Goal: Task Accomplishment & Management: Complete application form

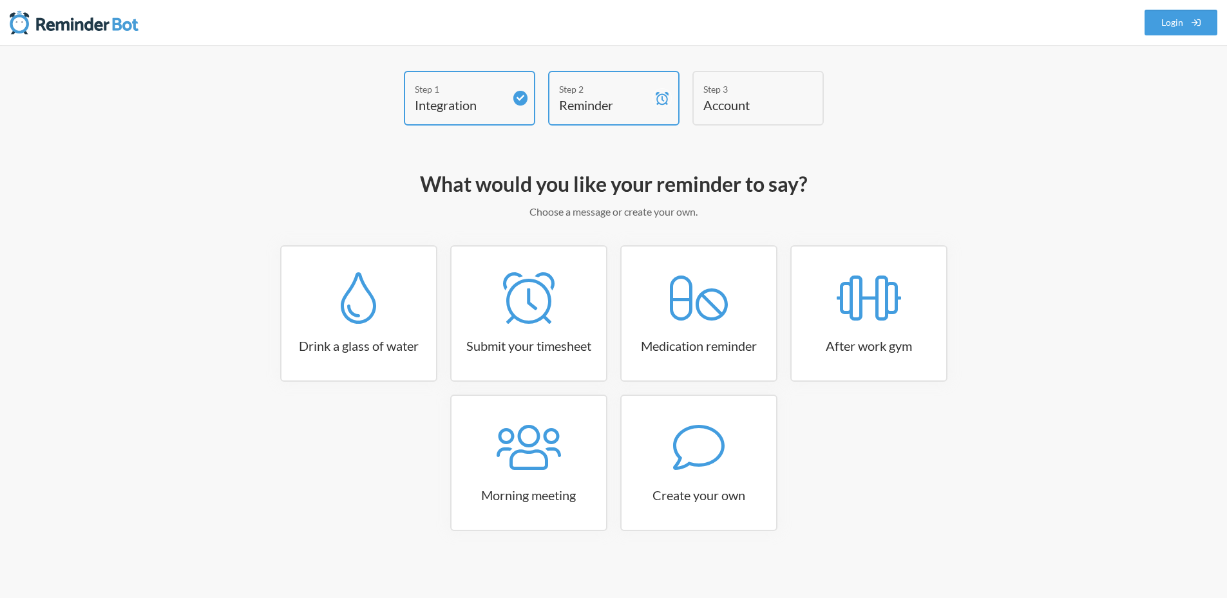
click at [728, 88] on div "Step 3" at bounding box center [748, 89] width 90 height 14
click at [643, 91] on div "Step 2" at bounding box center [604, 89] width 90 height 14
click at [742, 86] on div "Step 3" at bounding box center [748, 89] width 90 height 14
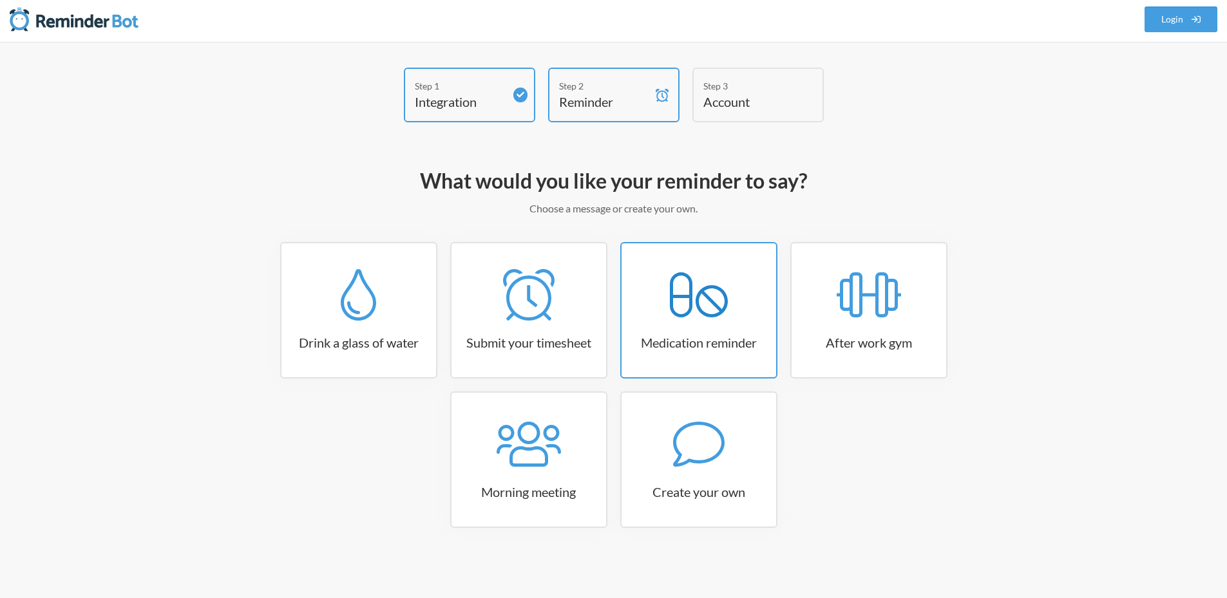
scroll to position [4, 0]
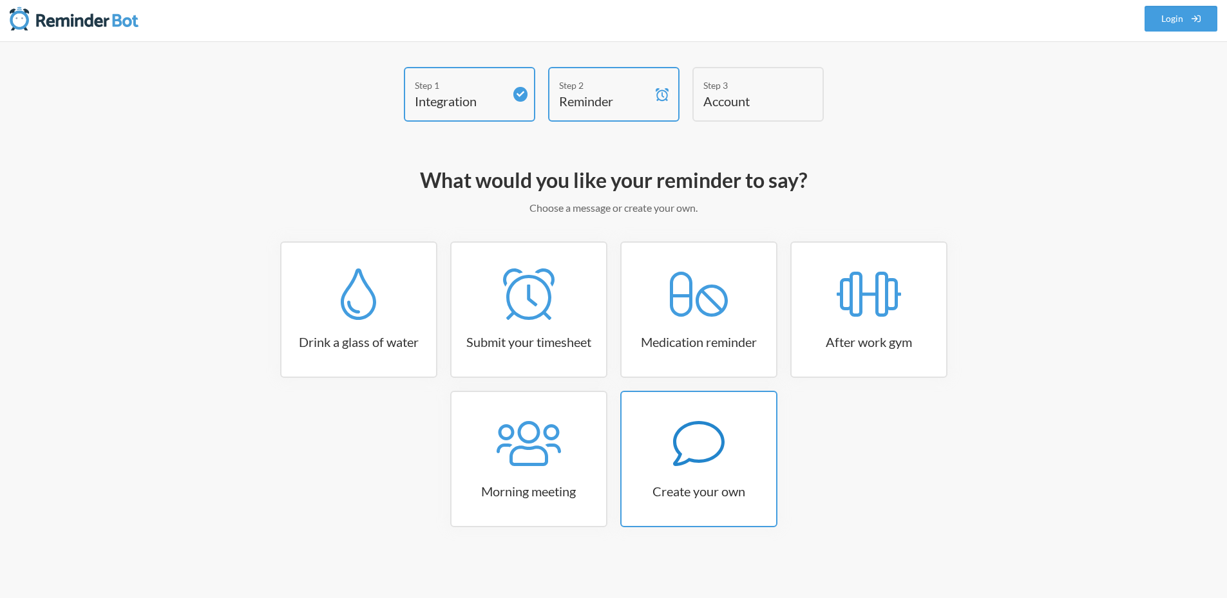
click at [654, 444] on div at bounding box center [698, 444] width 155 height 52
select select "11:30:00"
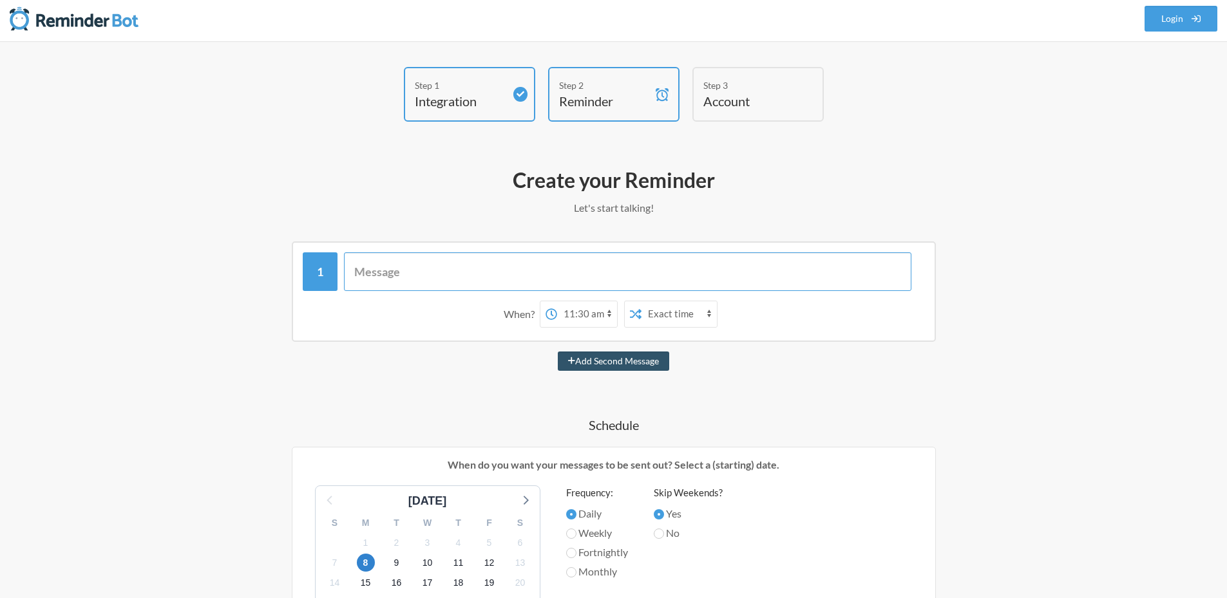
click at [432, 271] on input "text" at bounding box center [627, 271] width 567 height 39
click at [440, 268] on input "text" at bounding box center [627, 271] width 567 height 39
paste input "[PH Task: UBP SOA Download & Upload Email]"
type input "[PH Task: UBP SOA Download & Upload Email]"
click at [608, 314] on icon at bounding box center [604, 314] width 12 height 12
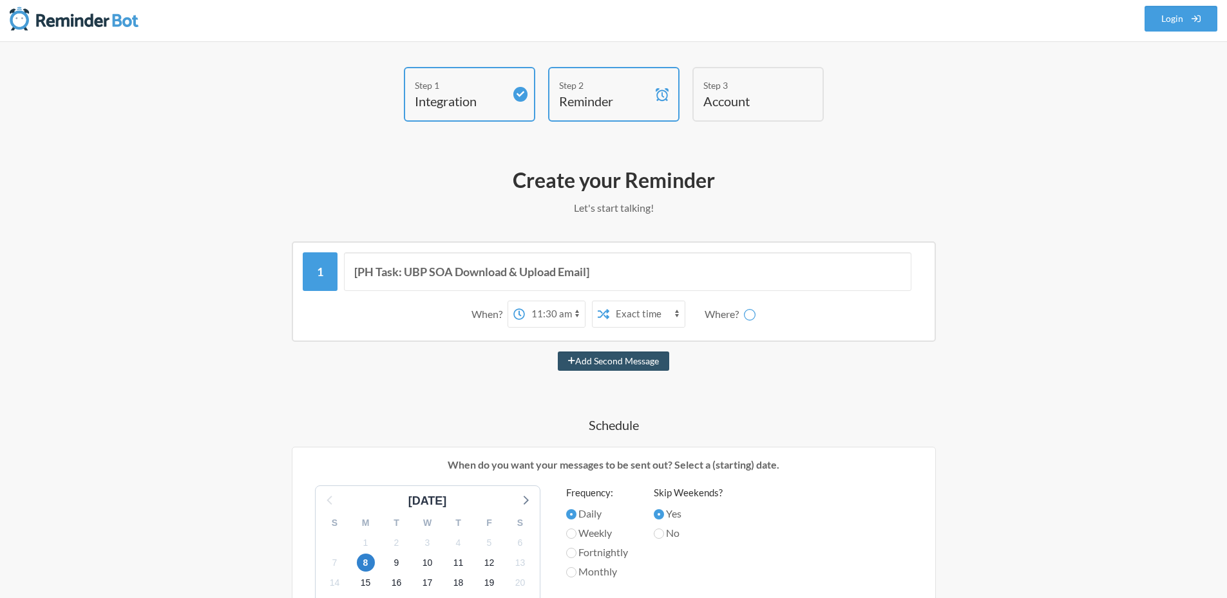
click at [677, 311] on select "Exact time Random time" at bounding box center [646, 314] width 75 height 26
click at [519, 345] on div "[PH Task: UBP SOA Download & Upload Email] When? 12:00 am 12:15 am 12:30 am 12:…" at bounding box center [613, 598] width 747 height 715
click at [487, 348] on div "[PH Task: UBP SOA Download & Upload Email] When? 12:00 am 12:15 am 12:30 am 12:…" at bounding box center [613, 598] width 747 height 715
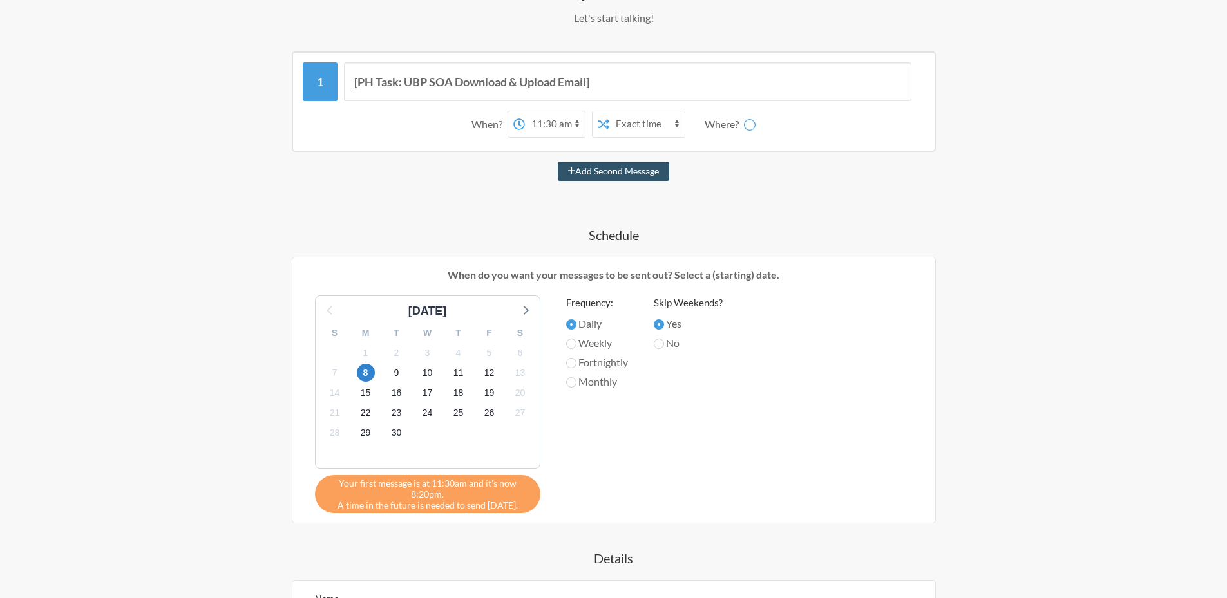
scroll to position [390, 0]
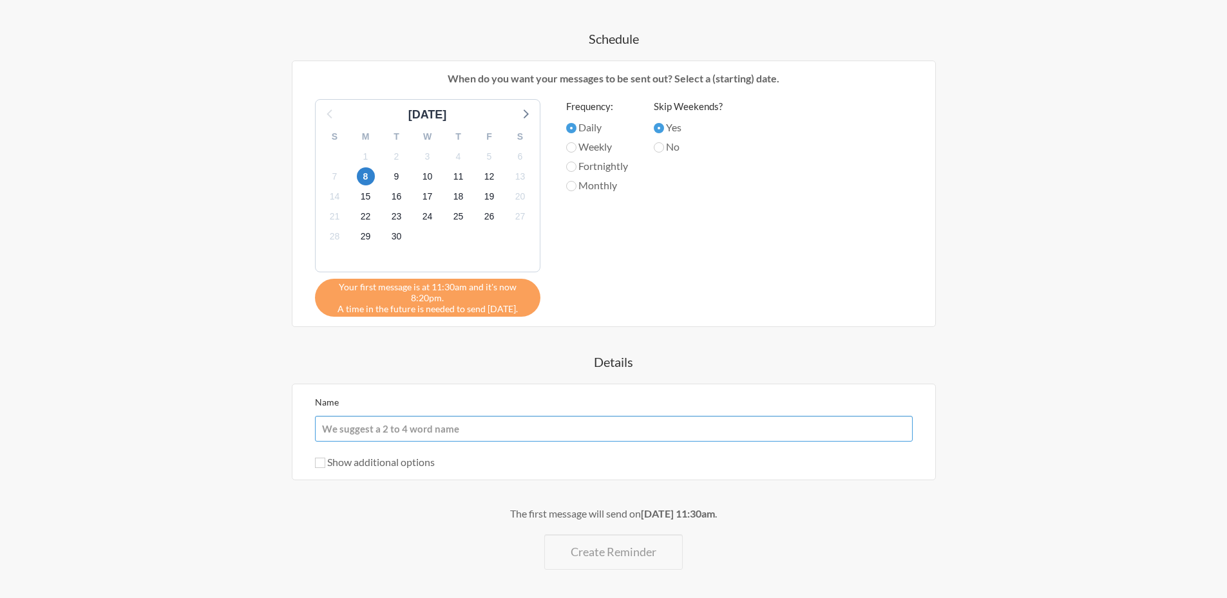
click at [409, 426] on input "Name" at bounding box center [614, 429] width 598 height 26
click at [495, 432] on input "Name" at bounding box center [614, 429] width 598 height 26
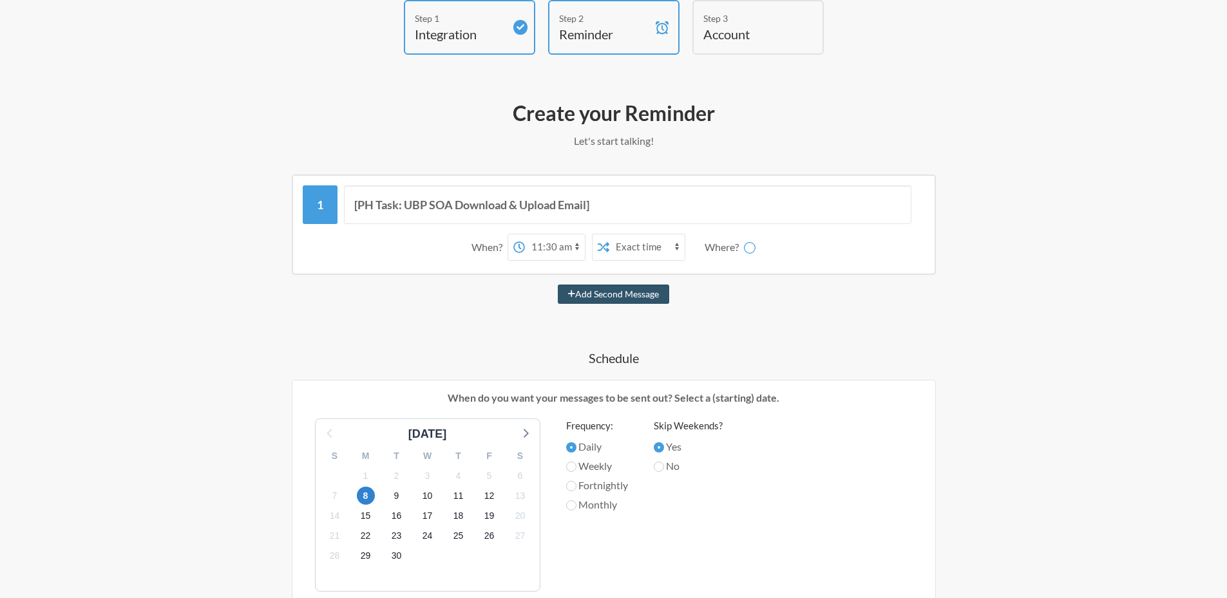
scroll to position [68, 0]
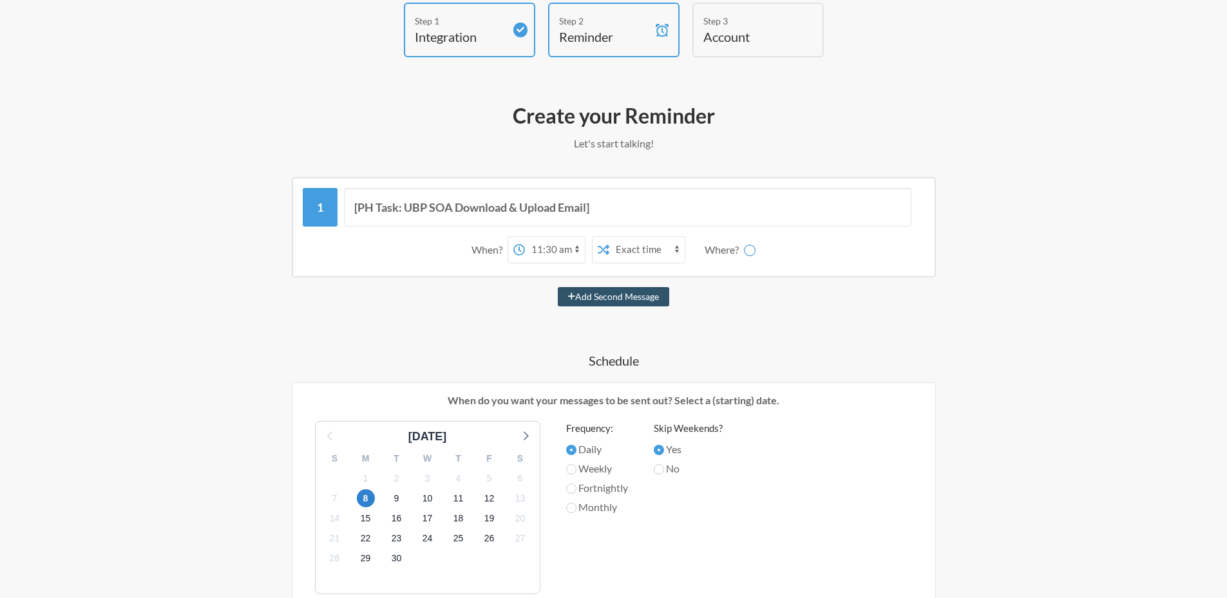
click at [744, 250] on icon at bounding box center [749, 250] width 15 height 15
click at [665, 252] on select "Exact time Random time" at bounding box center [646, 250] width 75 height 26
click at [609, 237] on select "Exact time Random time" at bounding box center [646, 250] width 75 height 26
click at [671, 248] on select "Exact time Random time" at bounding box center [646, 250] width 75 height 26
select select "false"
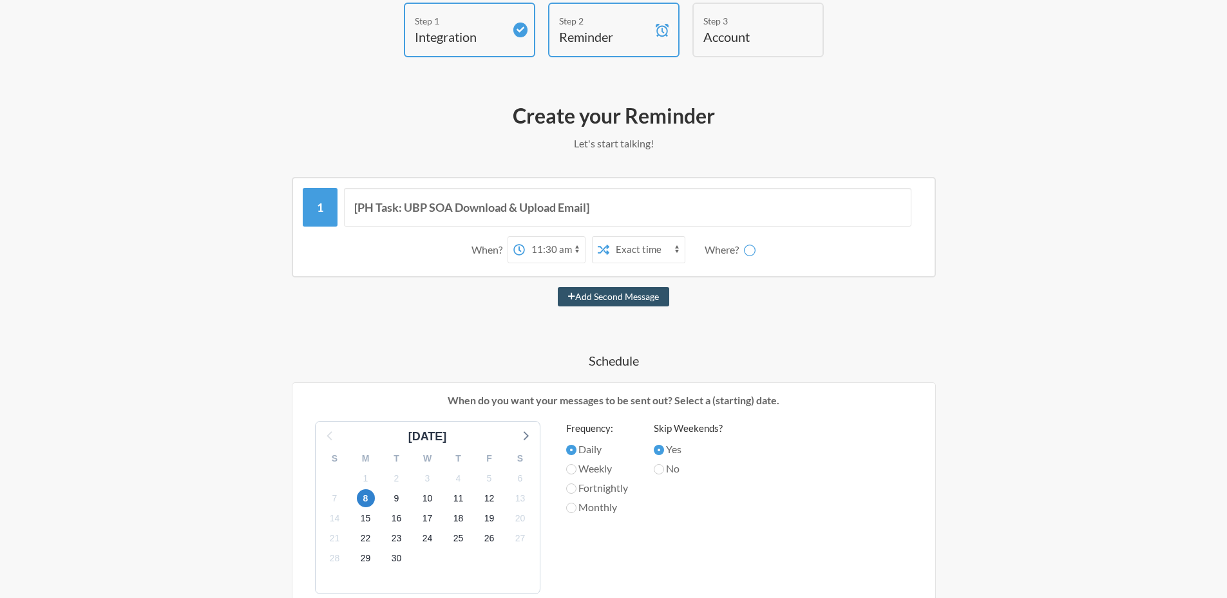
click at [609, 237] on select "Exact time Random time" at bounding box center [646, 250] width 75 height 26
click at [577, 250] on select "12:00 am 12:15 am 12:30 am 12:45 am 1:00 am 1:15 am 1:30 am 1:45 am 2:00 am 2:1…" at bounding box center [555, 250] width 60 height 26
click at [741, 274] on div "[PH Task: UBP SOA Download & Upload Email] When? 12:00 am 12:15 am 12:30 am 12:…" at bounding box center [614, 227] width 644 height 100
click at [732, 247] on div "Where?" at bounding box center [723, 249] width 39 height 27
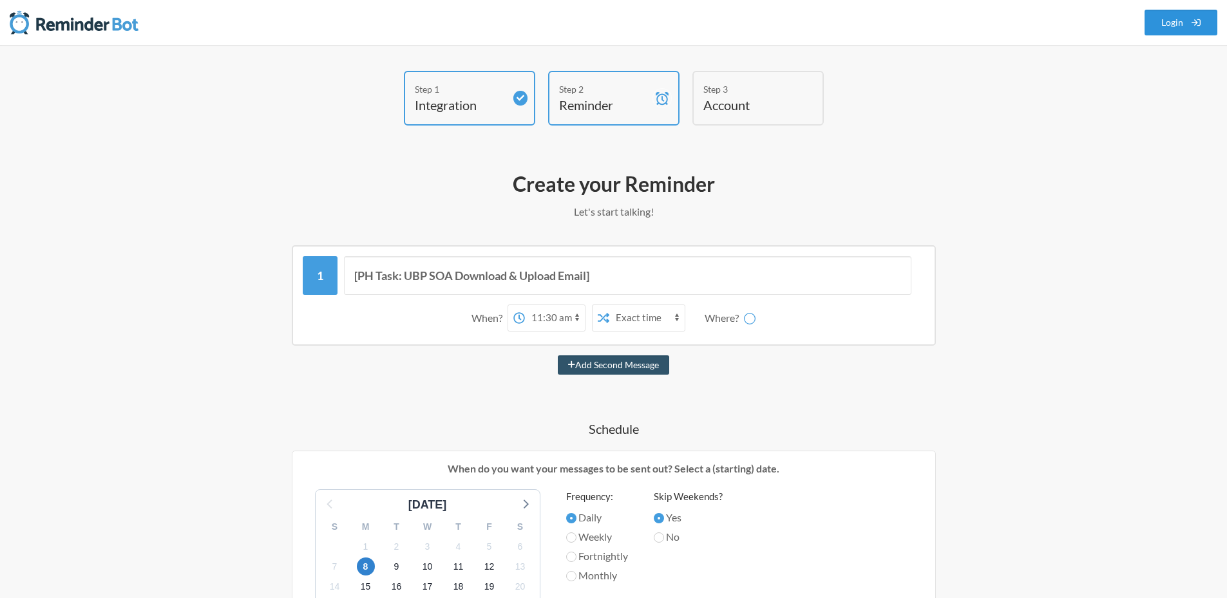
click at [1189, 19] on link "Login" at bounding box center [1180, 23] width 73 height 26
